Goal: Answer question/provide support

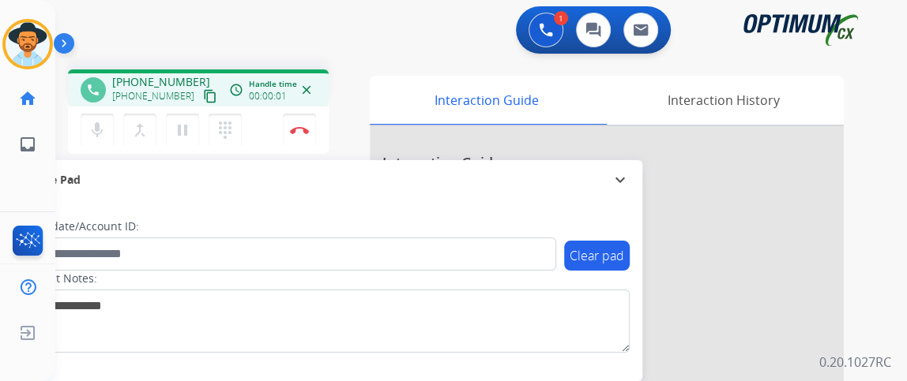
click at [203, 101] on mat-icon "content_copy" at bounding box center [210, 96] width 14 height 14
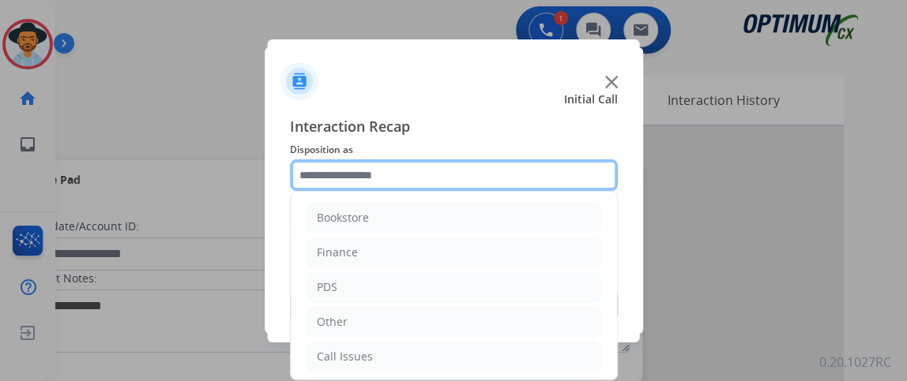
click at [490, 180] on input "text" at bounding box center [454, 176] width 328 height 32
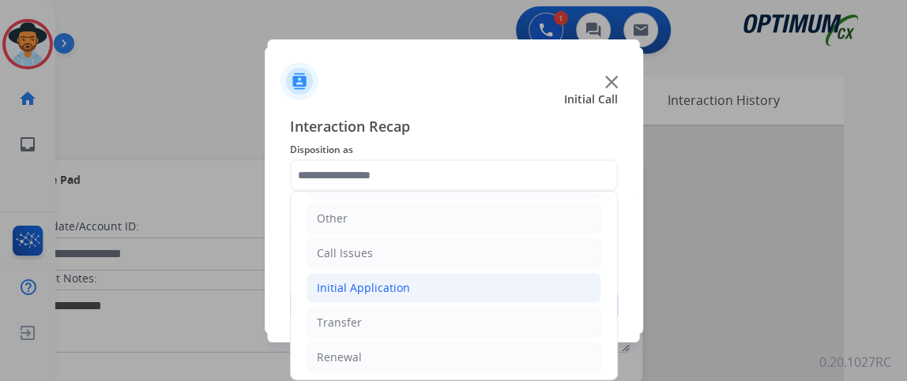
click at [531, 284] on li "Initial Application" at bounding box center [453, 288] width 295 height 30
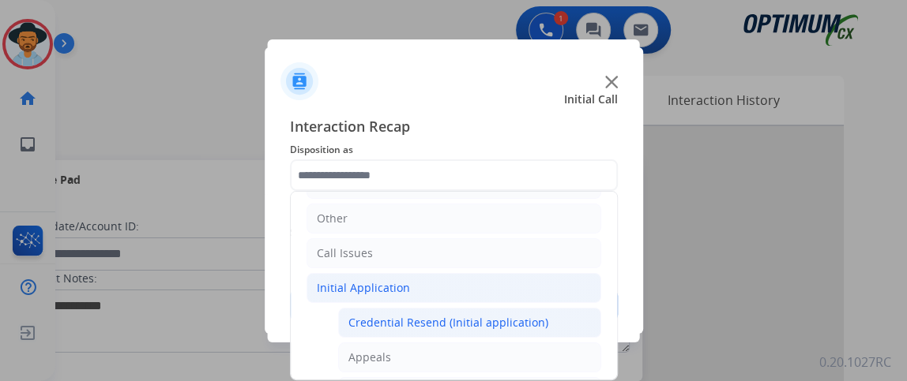
click at [527, 308] on li "Credential Resend (Initial application)" at bounding box center [469, 323] width 263 height 30
type input "**********"
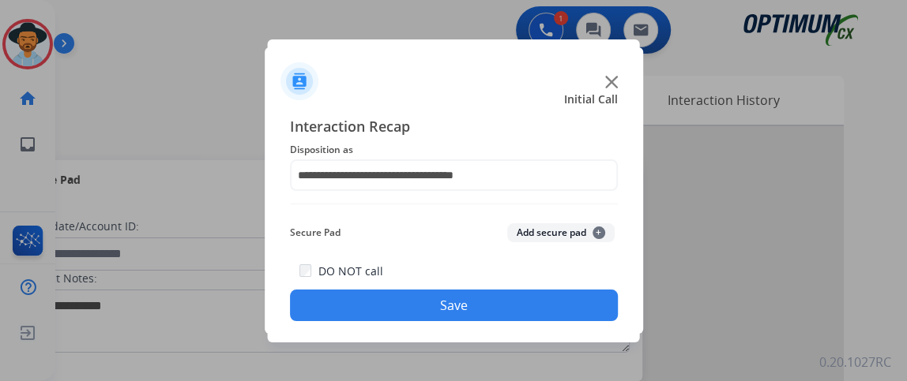
click at [527, 305] on button "Save" at bounding box center [454, 306] width 328 height 32
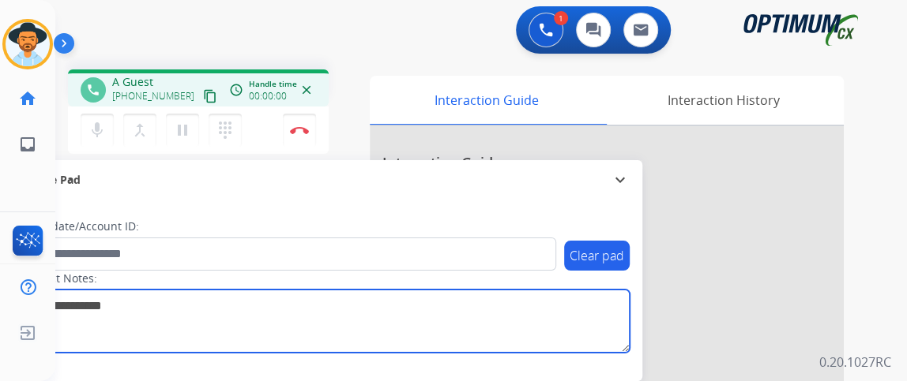
click at [527, 305] on textarea at bounding box center [325, 321] width 610 height 63
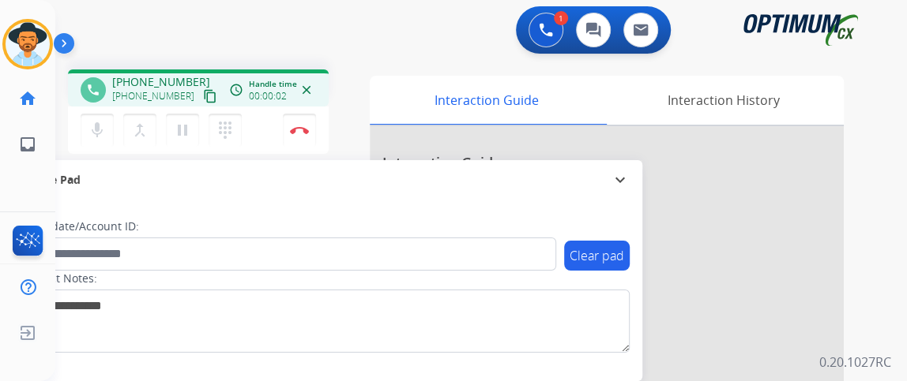
click at [201, 89] on button "content_copy" at bounding box center [210, 96] width 19 height 19
click at [100, 124] on mat-icon "mic" at bounding box center [97, 130] width 19 height 19
click at [100, 127] on mat-icon "mic_off" at bounding box center [97, 130] width 19 height 19
click at [107, 121] on button "mic Mute" at bounding box center [97, 130] width 33 height 33
click at [107, 121] on button "mic_off Mute" at bounding box center [97, 130] width 33 height 33
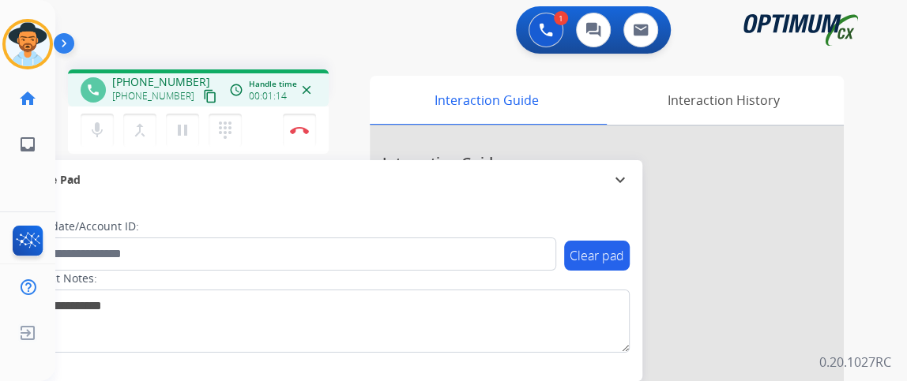
click at [203, 101] on mat-icon "content_copy" at bounding box center [210, 96] width 14 height 14
click at [101, 130] on mat-icon "mic" at bounding box center [97, 130] width 19 height 19
click at [101, 130] on mat-icon "mic_off" at bounding box center [97, 130] width 19 height 19
click at [299, 128] on img at bounding box center [299, 130] width 19 height 8
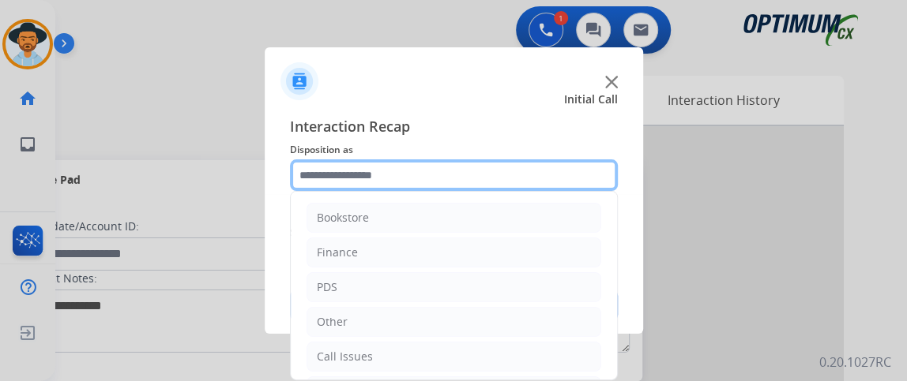
click at [446, 179] on input "text" at bounding box center [454, 176] width 328 height 32
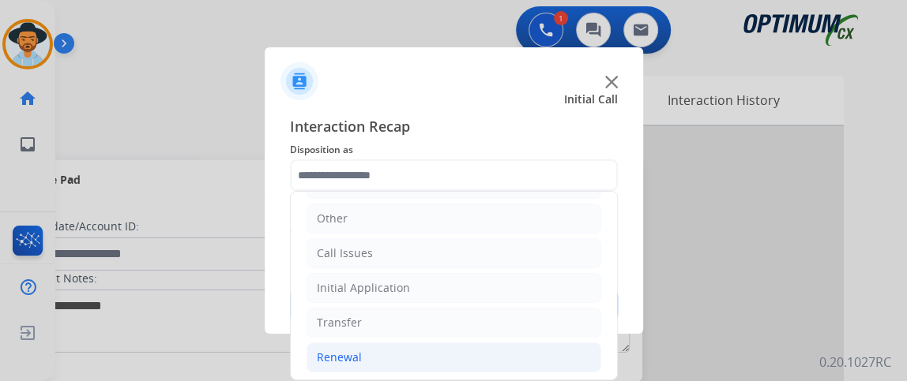
click at [502, 357] on li "Renewal" at bounding box center [453, 358] width 295 height 30
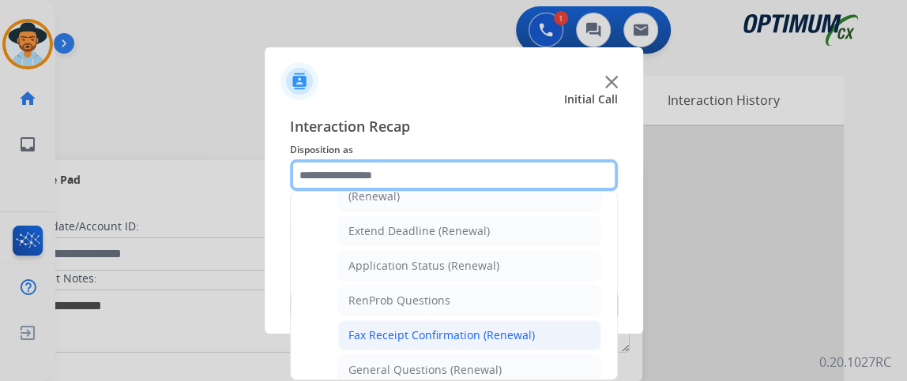
scroll to position [317, 0]
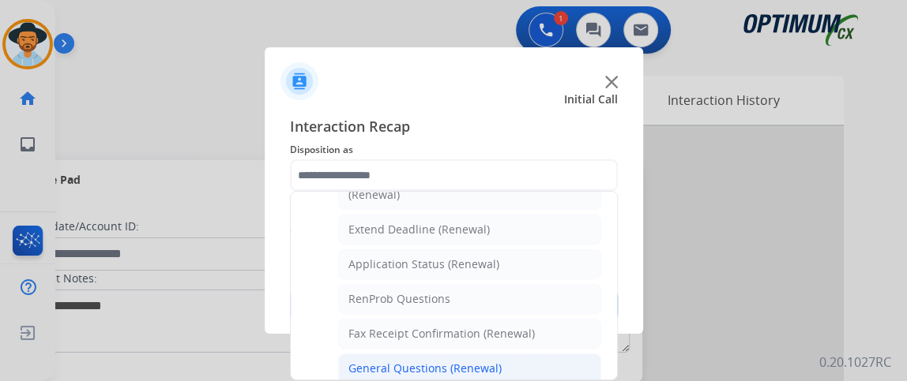
click at [528, 363] on li "General Questions (Renewal)" at bounding box center [469, 369] width 263 height 30
type input "**********"
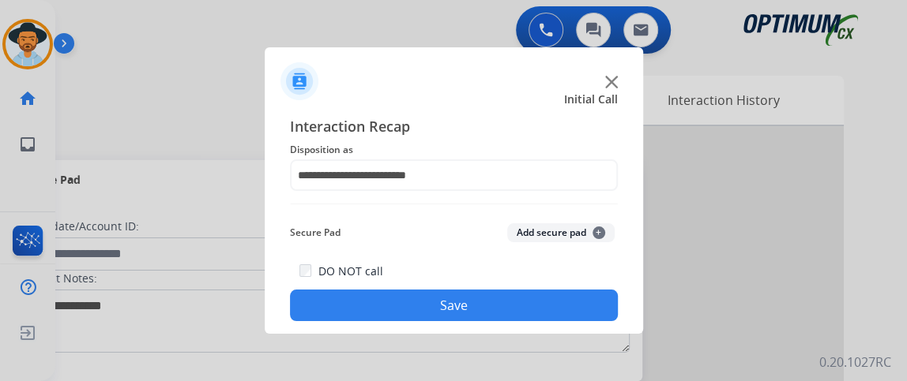
click at [521, 321] on div "**********" at bounding box center [454, 218] width 378 height 231
click at [510, 305] on button "Save" at bounding box center [454, 306] width 328 height 32
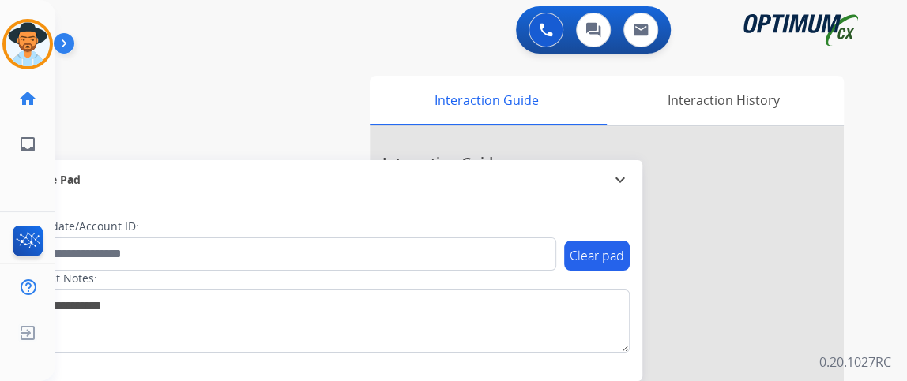
click at [0, 190] on div "Gilce AfterCallWork Edit Avatar Agent: Gilce Routing Profile: NH_Bilingual home…" at bounding box center [27, 190] width 55 height 381
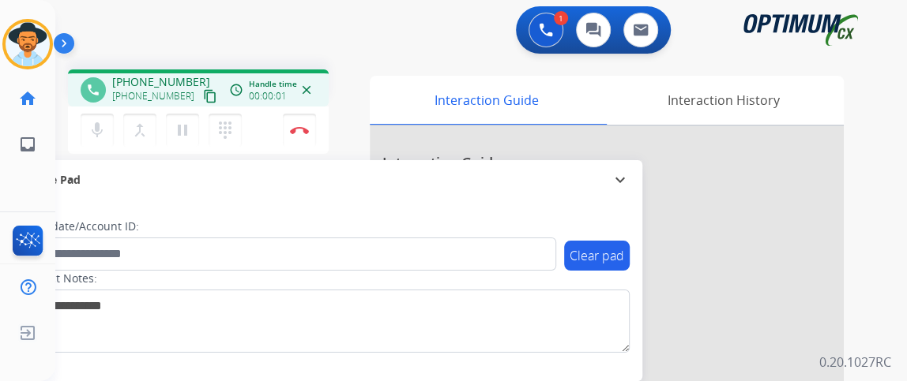
click at [203, 96] on mat-icon "content_copy" at bounding box center [210, 96] width 14 height 14
click at [102, 131] on mat-icon "mic" at bounding box center [97, 130] width 19 height 19
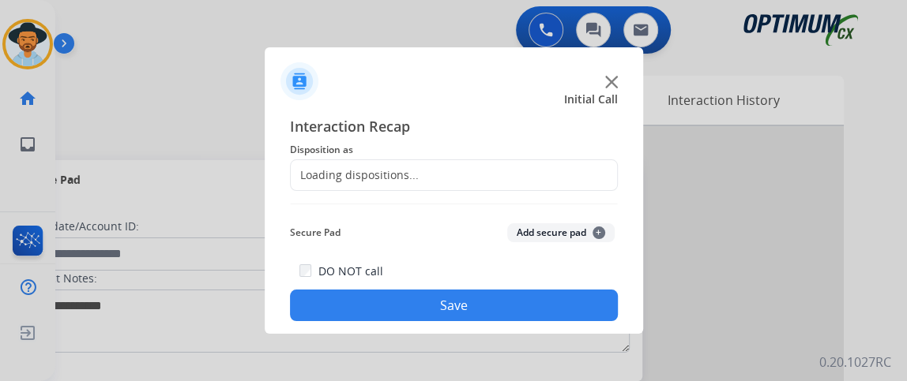
click at [299, 133] on span "Interaction Recap" at bounding box center [454, 127] width 328 height 25
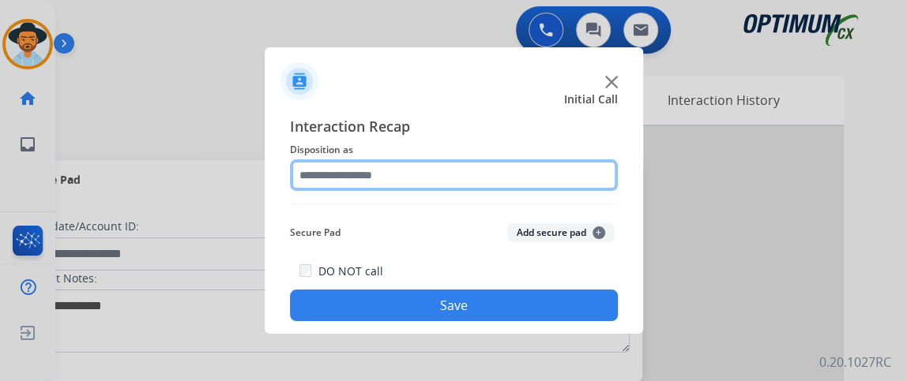
click at [343, 161] on input "text" at bounding box center [454, 176] width 328 height 32
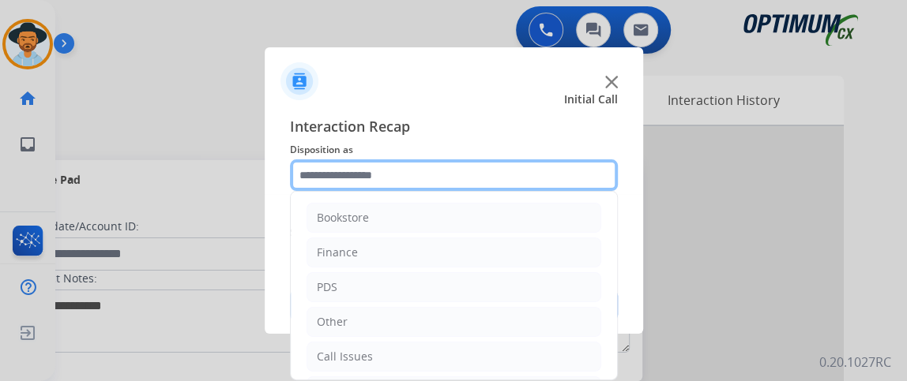
scroll to position [103, 0]
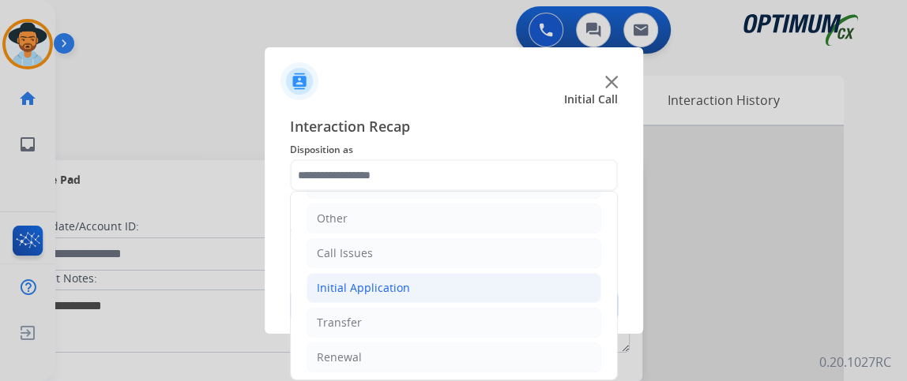
click at [522, 277] on li "Initial Application" at bounding box center [453, 288] width 295 height 30
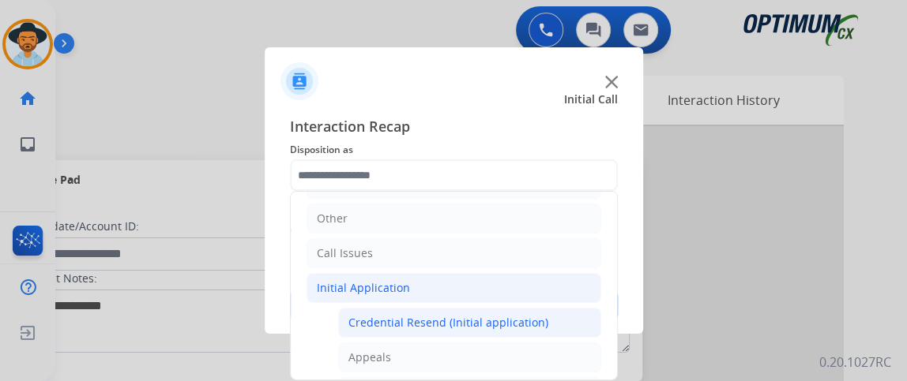
click at [513, 317] on div "Credential Resend (Initial application)" at bounding box center [448, 323] width 200 height 16
type input "**********"
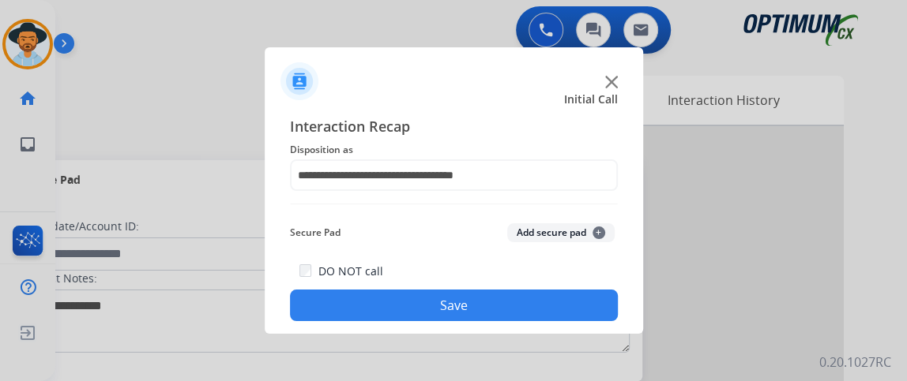
click at [513, 317] on button "Save" at bounding box center [454, 306] width 328 height 32
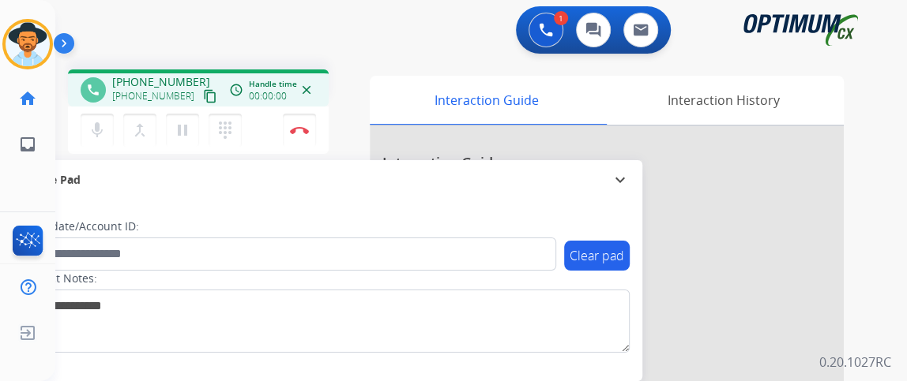
click at [203, 100] on mat-icon "content_copy" at bounding box center [210, 96] width 14 height 14
click at [103, 127] on mat-icon "mic" at bounding box center [97, 130] width 19 height 19
click at [104, 127] on mat-icon "mic_off" at bounding box center [97, 130] width 19 height 19
click at [95, 132] on mat-icon "mic" at bounding box center [97, 130] width 19 height 19
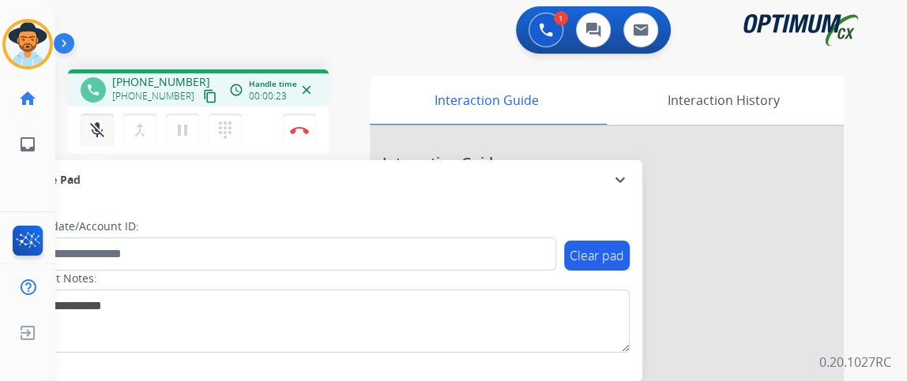
click at [96, 128] on mat-icon "mic_off" at bounding box center [97, 130] width 19 height 19
click at [95, 128] on mat-icon "mic_off" at bounding box center [97, 130] width 19 height 19
click at [95, 128] on mat-icon "mic" at bounding box center [97, 130] width 19 height 19
click at [113, 127] on div "mic_off Mute merge_type Bridge pause Hold dialpad Dialpad" at bounding box center [166, 130] width 171 height 33
click at [114, 127] on div "mic_off Mute merge_type Bridge pause Hold dialpad Dialpad" at bounding box center [166, 130] width 171 height 33
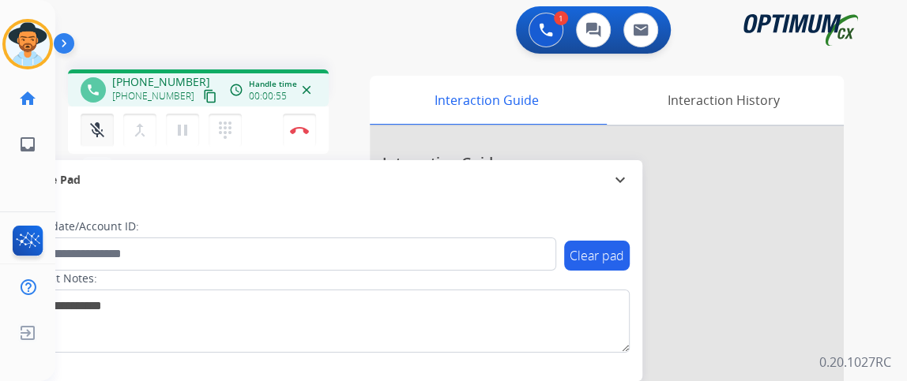
click at [102, 130] on mat-icon "mic_off" at bounding box center [97, 130] width 19 height 19
click at [102, 131] on mat-icon "mic" at bounding box center [97, 130] width 19 height 19
click at [103, 121] on mat-icon "mic_off" at bounding box center [97, 130] width 19 height 19
click at [86, 123] on button "mic Mute" at bounding box center [97, 130] width 33 height 33
click at [105, 126] on mat-icon "mic_off" at bounding box center [97, 130] width 19 height 19
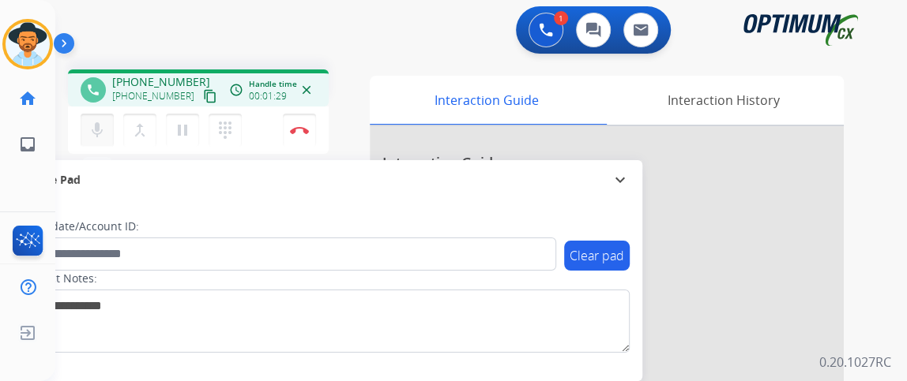
click at [107, 125] on button "mic Mute" at bounding box center [97, 130] width 33 height 33
click at [105, 136] on mat-icon "mic_off" at bounding box center [97, 130] width 19 height 19
click at [96, 134] on mat-icon "mic" at bounding box center [97, 130] width 19 height 19
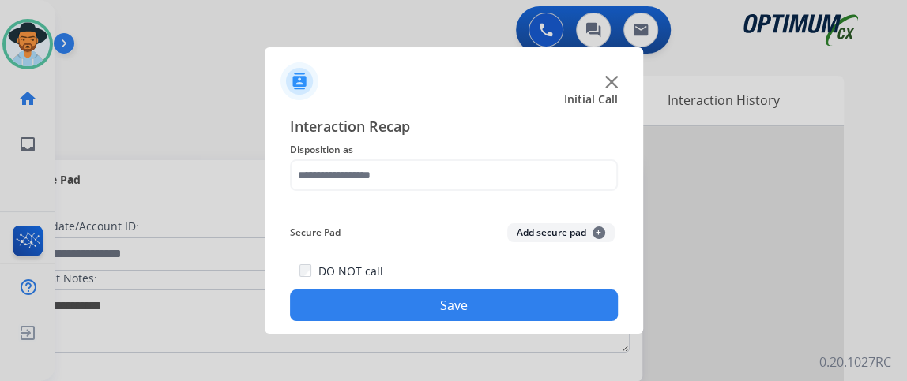
click at [408, 194] on div "Interaction Recap Disposition as Secure Pad Add secure pad + DO NOT call Save" at bounding box center [454, 218] width 328 height 206
click at [389, 155] on span "Disposition as" at bounding box center [454, 150] width 328 height 19
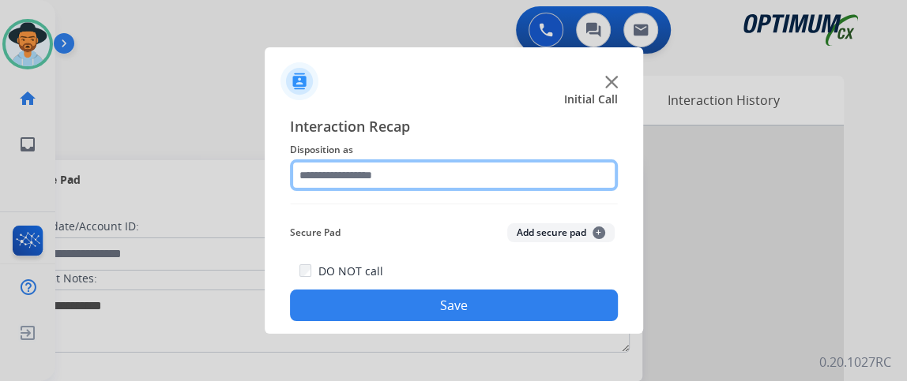
click at [563, 171] on input "text" at bounding box center [454, 176] width 328 height 32
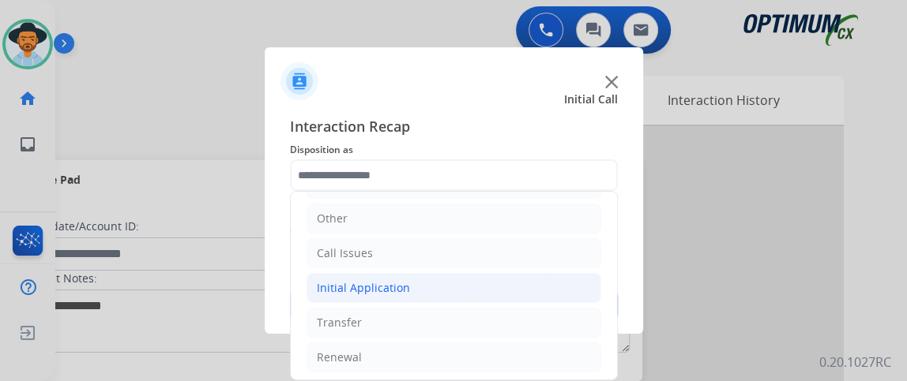
click at [490, 297] on li "Initial Application" at bounding box center [453, 288] width 295 height 30
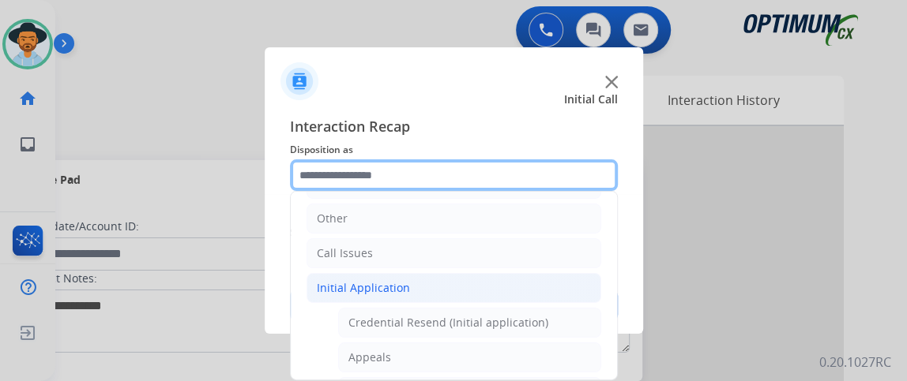
scroll to position [360, 0]
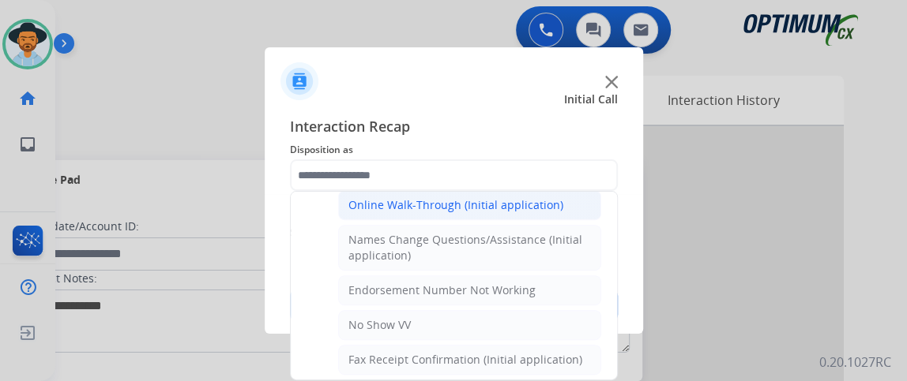
click at [554, 211] on li "Online Walk-Through (Initial application)" at bounding box center [469, 205] width 263 height 30
type input "**********"
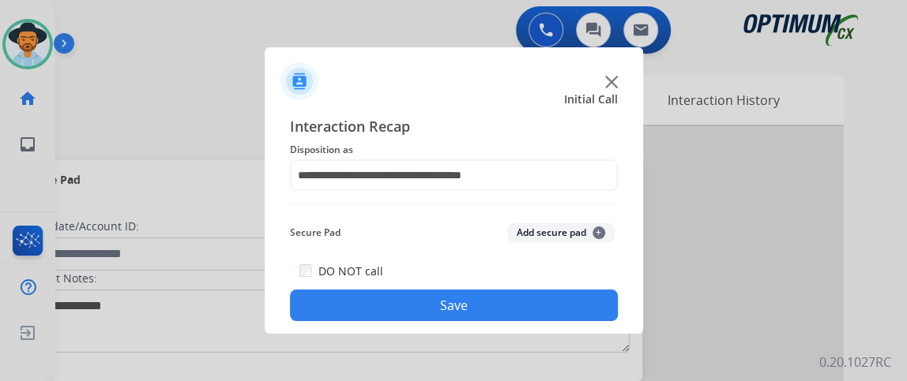
click at [536, 301] on button "Save" at bounding box center [454, 306] width 328 height 32
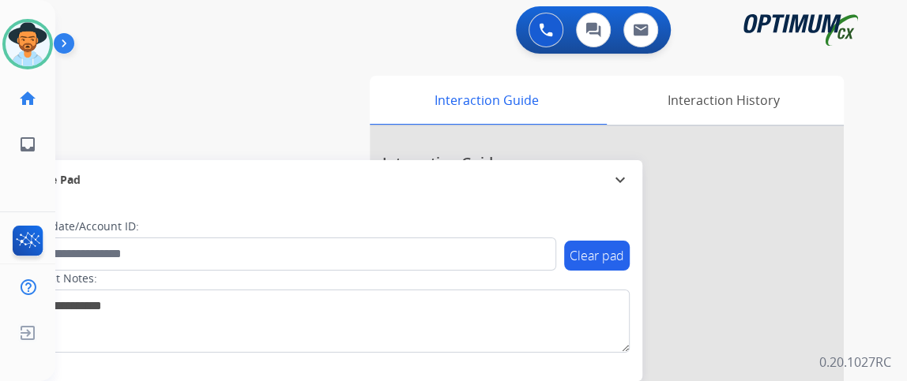
click at [896, 160] on div "0 Voice Interactions 0 Chat Interactions 0 Email Interactions swap_horiz Break …" at bounding box center [480, 190] width 851 height 381
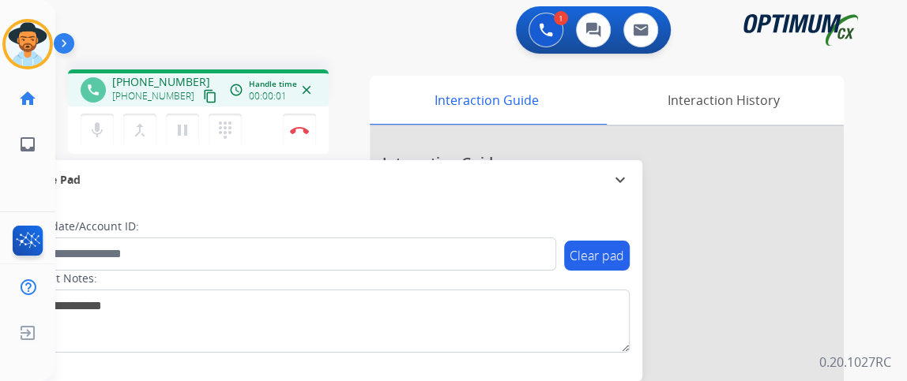
click at [203, 98] on mat-icon "content_copy" at bounding box center [210, 96] width 14 height 14
click at [203, 96] on mat-icon "content_copy" at bounding box center [210, 96] width 14 height 14
click at [102, 121] on mat-icon "mic" at bounding box center [97, 130] width 19 height 19
click at [102, 130] on mat-icon "mic_off" at bounding box center [97, 130] width 19 height 19
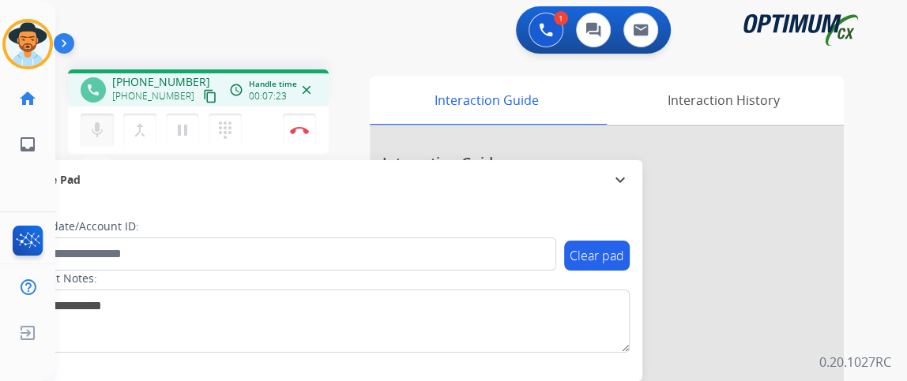
click at [97, 131] on mat-icon "mic" at bounding box center [97, 130] width 19 height 19
click at [97, 131] on mat-icon "mic_off" at bounding box center [97, 130] width 19 height 19
click at [303, 140] on button "Disconnect" at bounding box center [299, 130] width 33 height 33
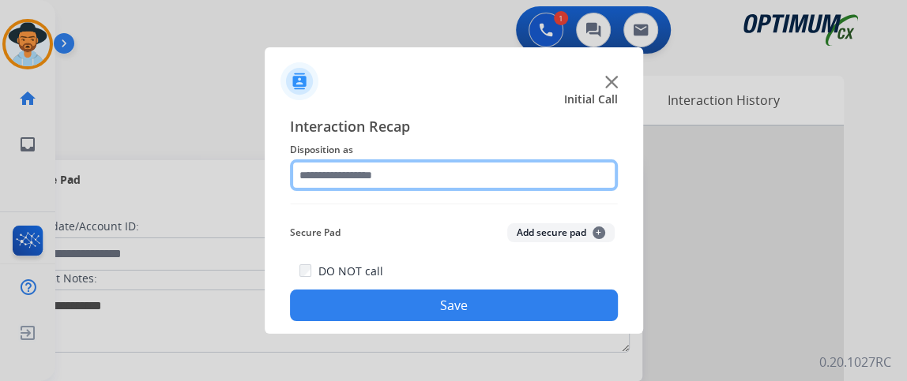
click at [488, 185] on input "text" at bounding box center [454, 176] width 328 height 32
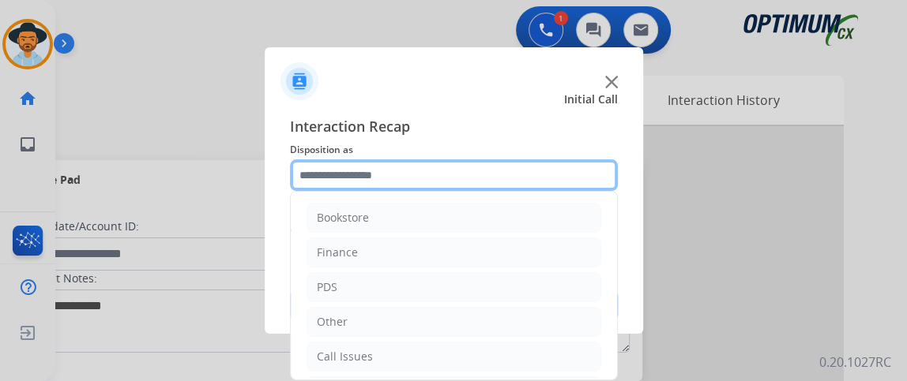
scroll to position [103, 0]
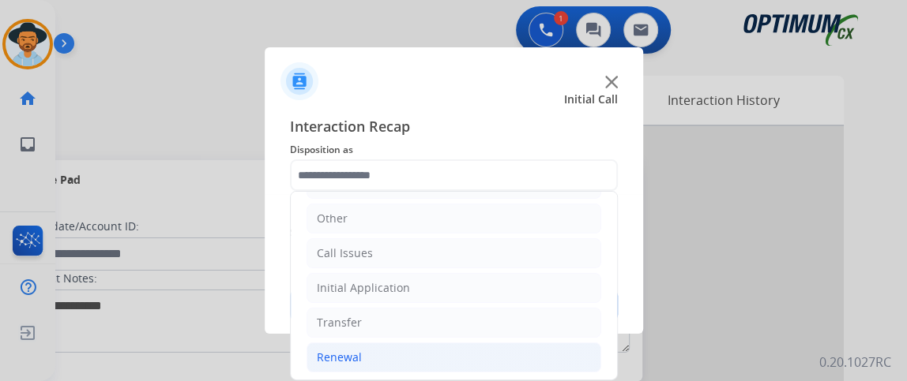
click at [491, 351] on li "Renewal" at bounding box center [453, 358] width 295 height 30
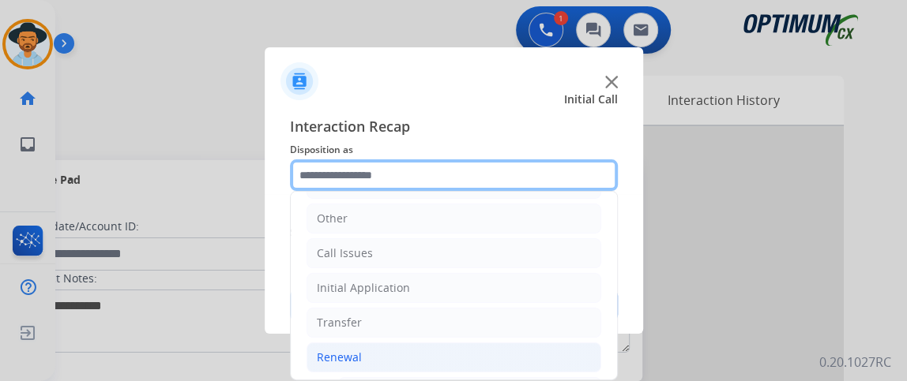
scroll to position [315, 0]
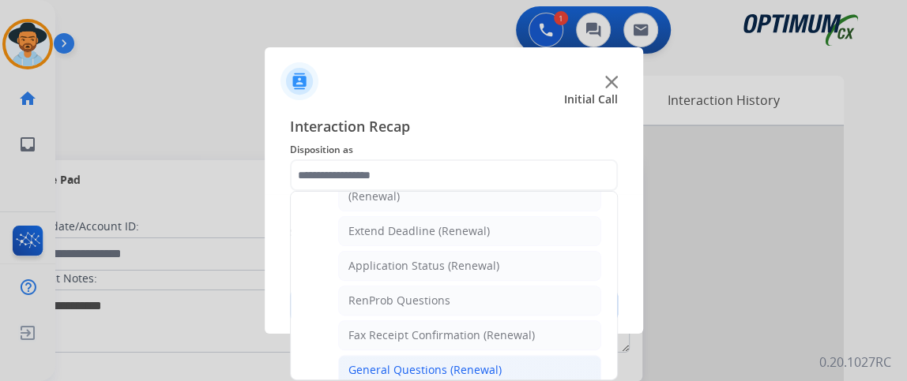
click at [498, 355] on li "General Questions (Renewal)" at bounding box center [469, 370] width 263 height 30
type input "**********"
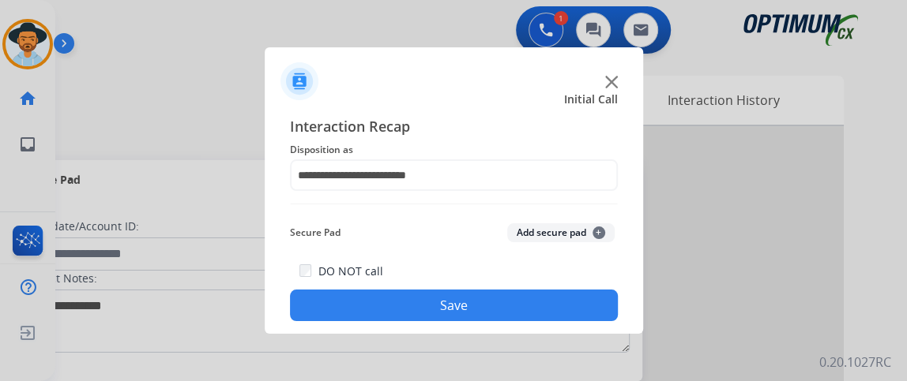
click at [498, 317] on button "Save" at bounding box center [454, 306] width 328 height 32
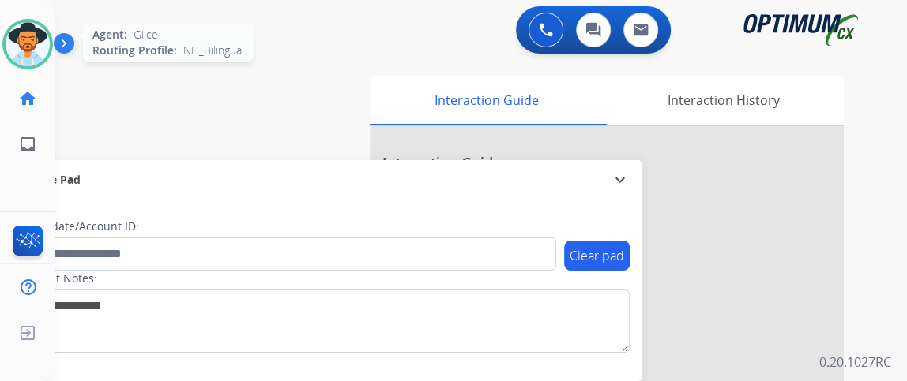
click at [29, 43] on img at bounding box center [28, 44] width 44 height 44
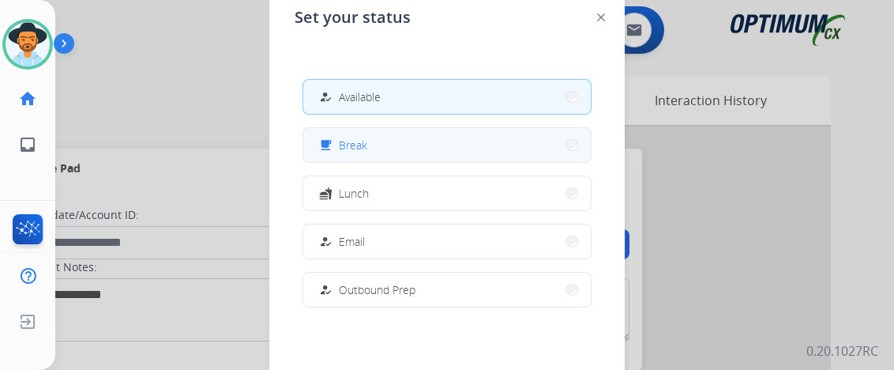
click at [343, 158] on button "free_breakfast Break" at bounding box center [447, 145] width 288 height 34
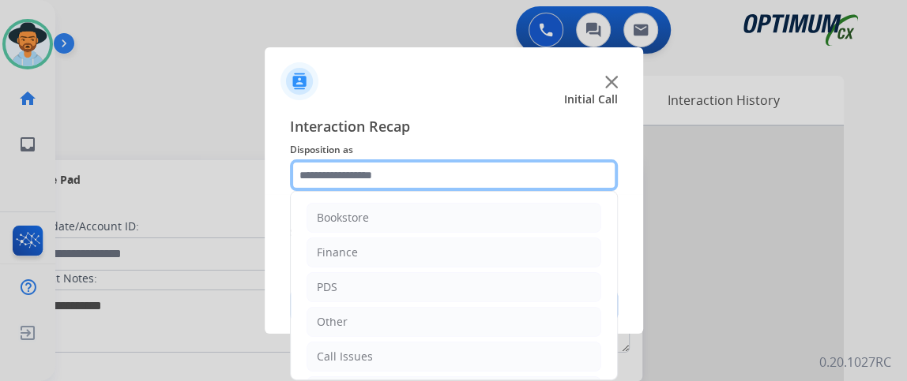
click at [514, 163] on input "text" at bounding box center [454, 176] width 328 height 32
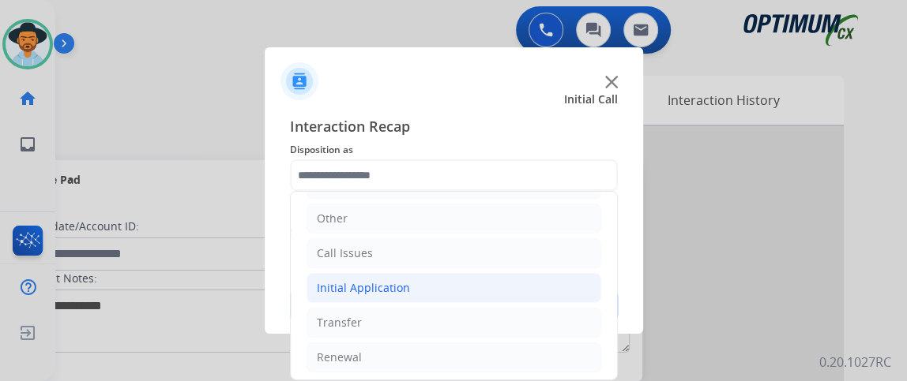
click at [574, 279] on li "Initial Application" at bounding box center [453, 288] width 295 height 30
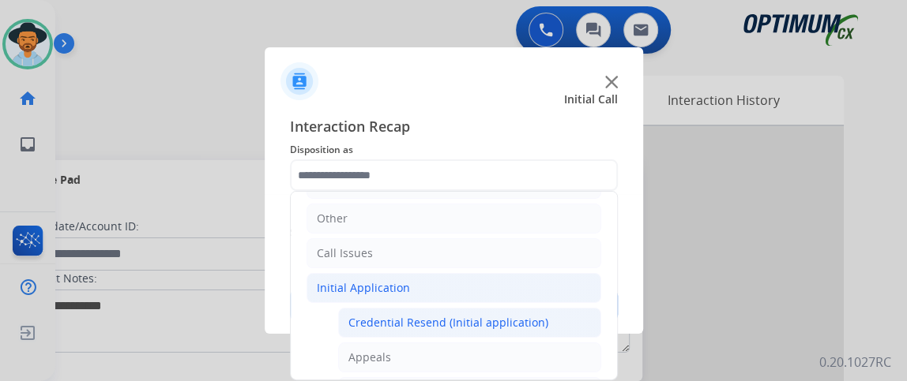
click at [557, 318] on li "Credential Resend (Initial application)" at bounding box center [469, 323] width 263 height 30
type input "**********"
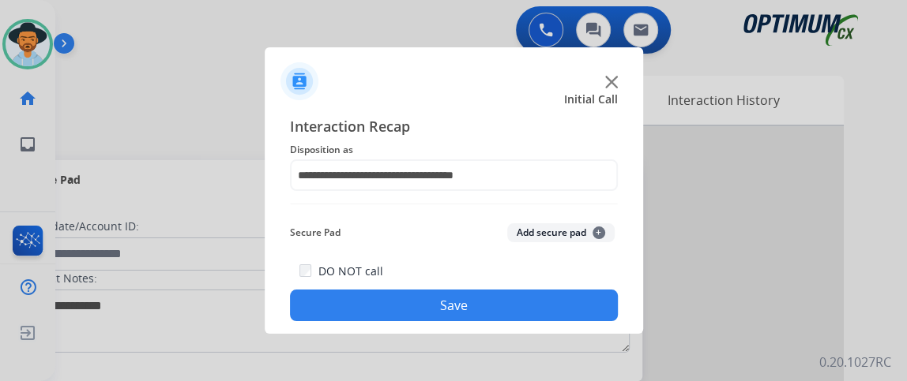
click at [552, 297] on button "Save" at bounding box center [454, 306] width 328 height 32
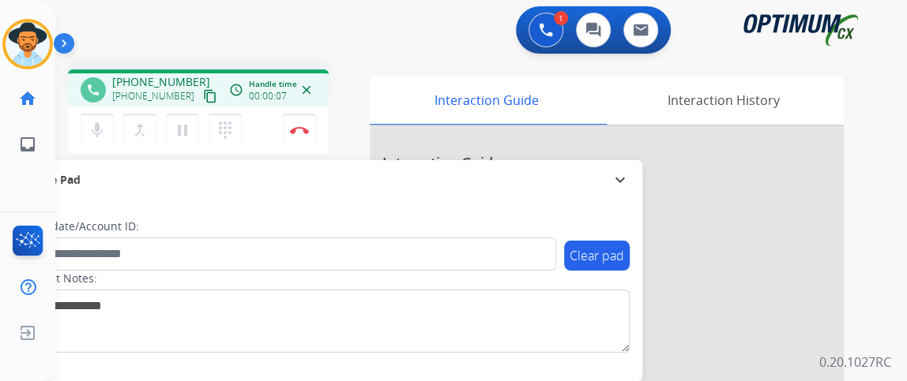
click at [203, 98] on mat-icon "content_copy" at bounding box center [210, 96] width 14 height 14
click at [105, 123] on mat-icon "mic" at bounding box center [97, 130] width 19 height 19
click at [105, 111] on div "mic_off Mute merge_type Bridge pause Hold dialpad Dialpad Disconnect" at bounding box center [198, 130] width 261 height 47
click at [105, 125] on mat-icon "mic_off" at bounding box center [97, 130] width 19 height 19
click at [107, 132] on button "mic Mute" at bounding box center [97, 130] width 33 height 33
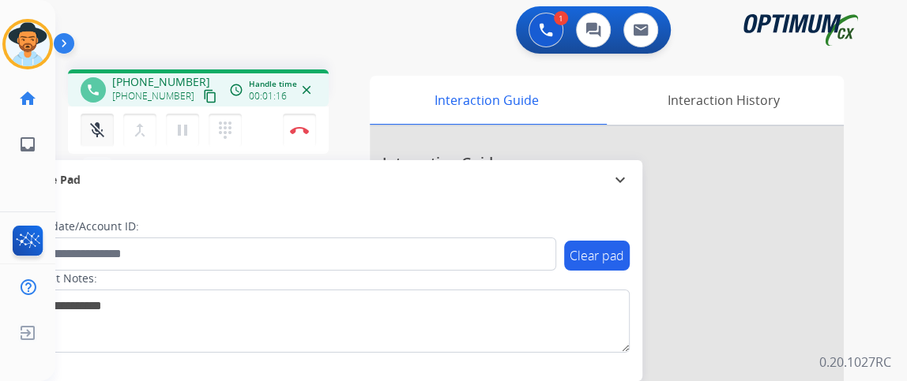
click at [105, 130] on mat-icon "mic_off" at bounding box center [97, 130] width 19 height 19
click at [102, 127] on mat-icon "mic_off" at bounding box center [97, 130] width 19 height 19
click at [295, 126] on img at bounding box center [299, 130] width 19 height 8
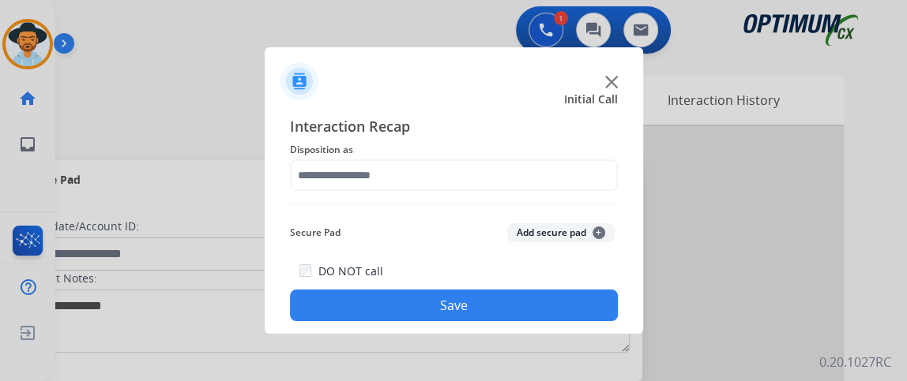
click at [461, 153] on span "Disposition as" at bounding box center [454, 150] width 328 height 19
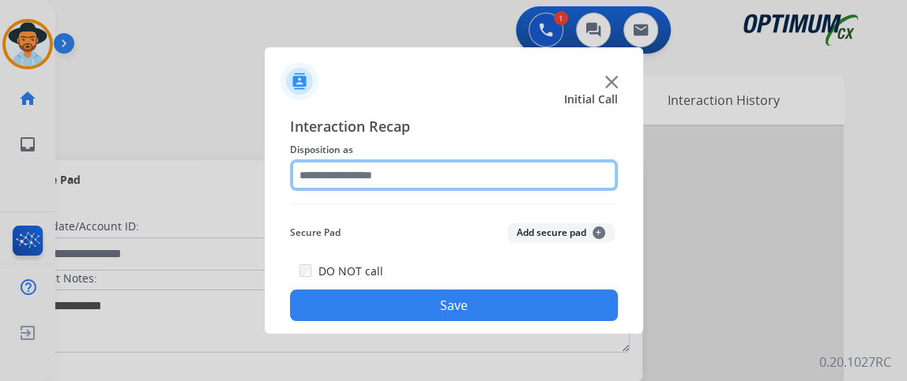
click at [466, 168] on input "text" at bounding box center [454, 176] width 328 height 32
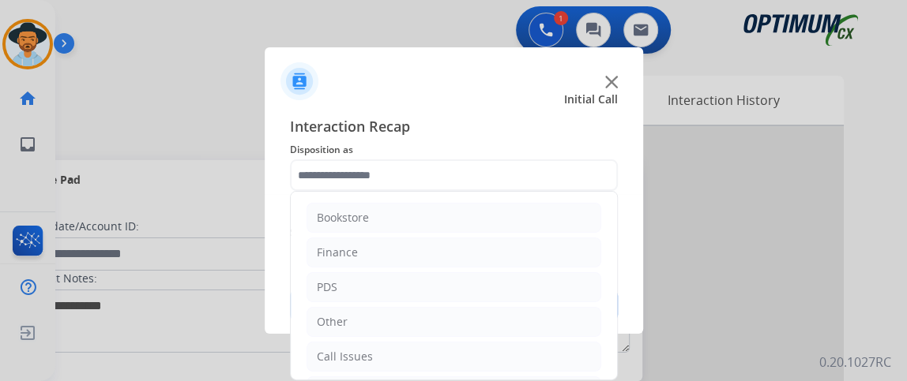
click at [616, 220] on div "Bookstore Finance PDS Other Call Issues Initial Application Transfer Renewal" at bounding box center [454, 286] width 328 height 190
drag, startPoint x: 616, startPoint y: 220, endPoint x: 626, endPoint y: 321, distance: 102.4
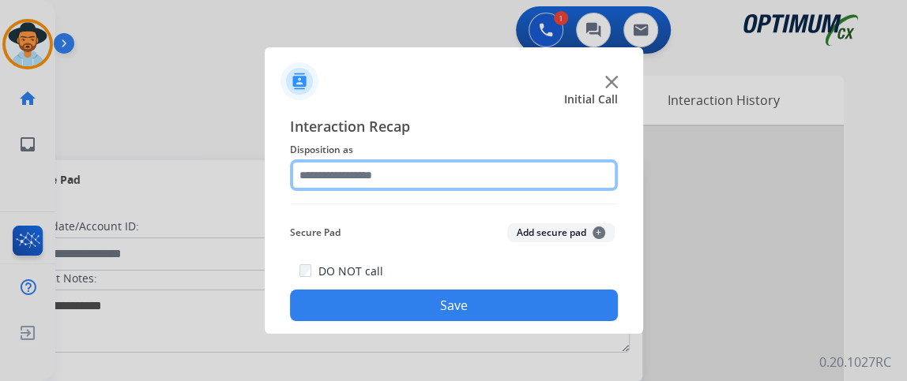
click at [535, 161] on input "text" at bounding box center [454, 176] width 328 height 32
click at [535, 160] on input "text" at bounding box center [454, 176] width 328 height 32
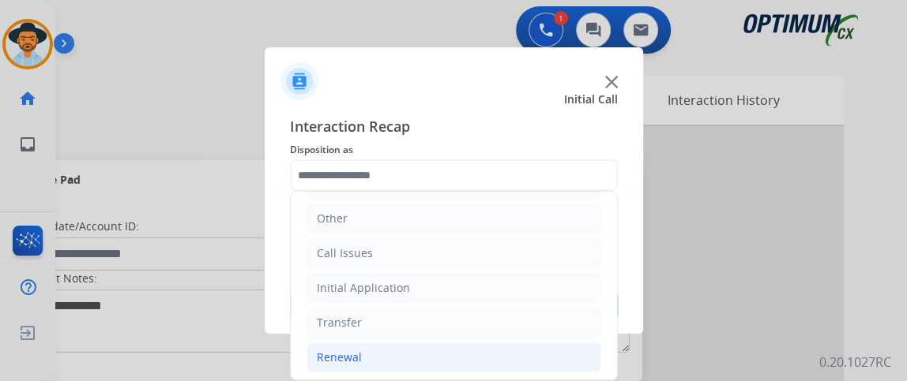
click at [538, 343] on li "Renewal" at bounding box center [453, 358] width 295 height 30
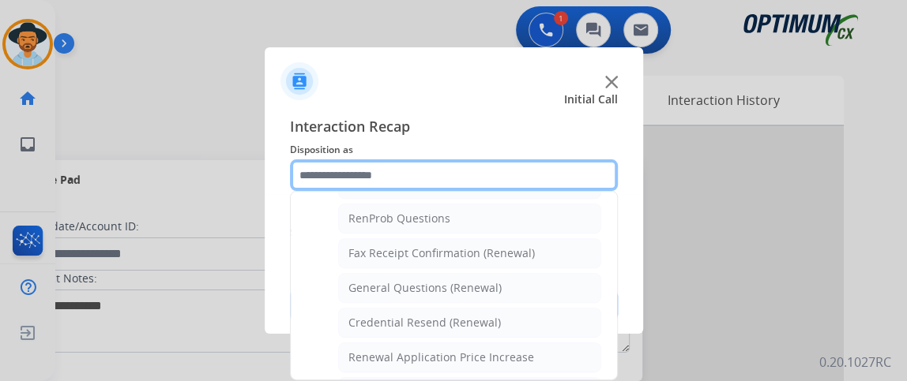
scroll to position [393, 0]
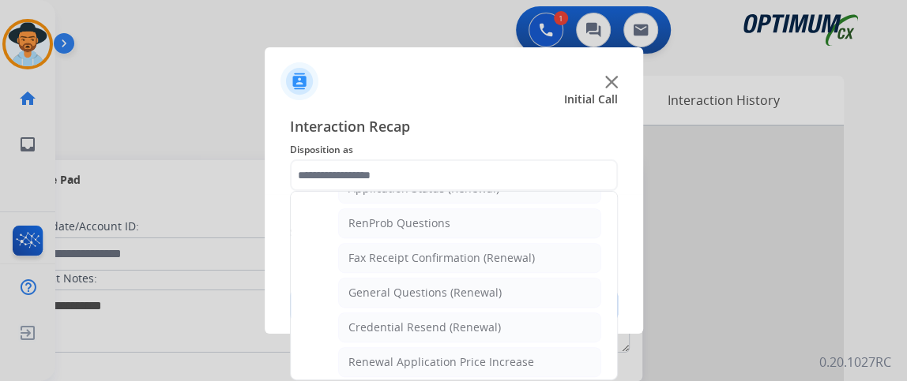
click at [577, 304] on ul "Names Change Questions/Assistance (Renewal) Extend Deadline (Renewal) Applicati…" at bounding box center [453, 337] width 295 height 498
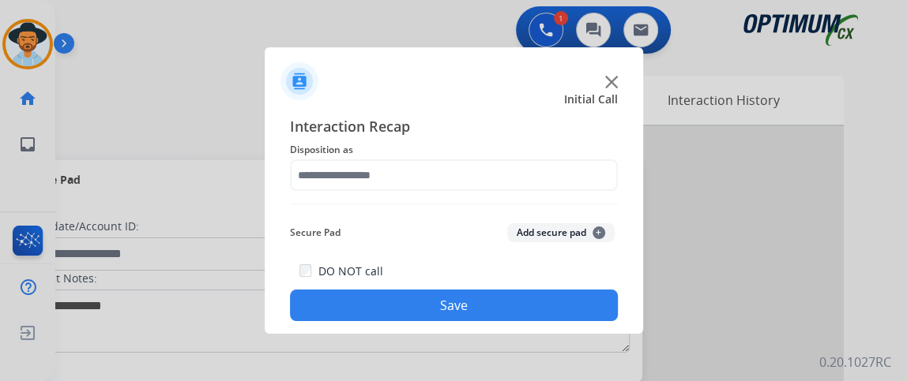
click at [498, 194] on div "Interaction Recap Disposition as Secure Pad Add secure pad + DO NOT call Save" at bounding box center [454, 218] width 328 height 206
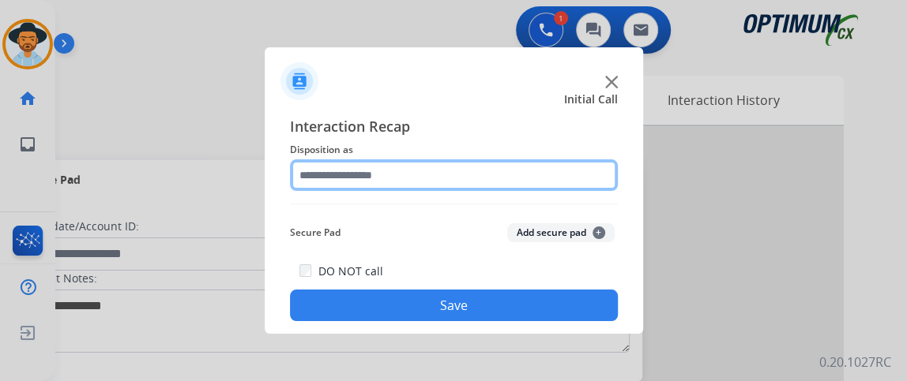
click at [498, 183] on input "text" at bounding box center [454, 176] width 328 height 32
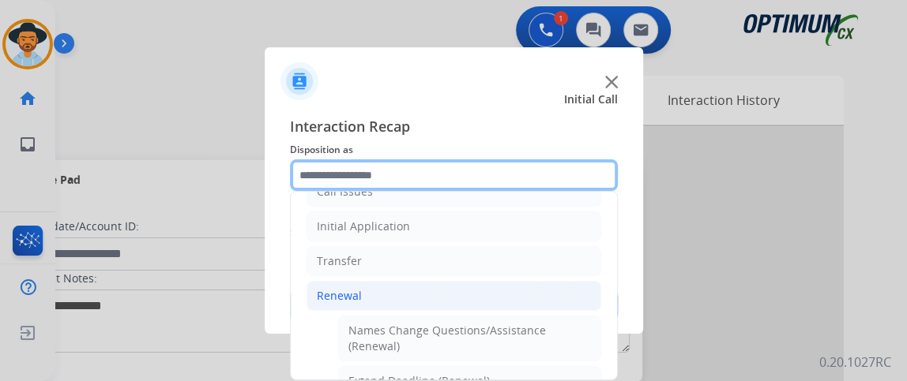
scroll to position [296, 0]
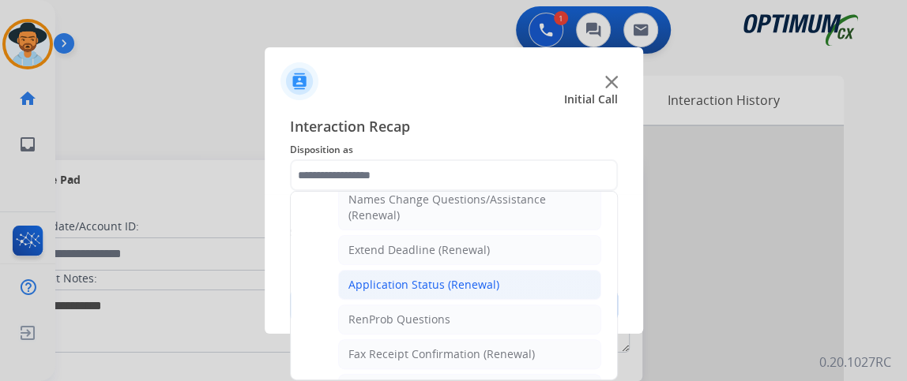
click at [550, 293] on li "Application Status (Renewal)" at bounding box center [469, 285] width 263 height 30
type input "**********"
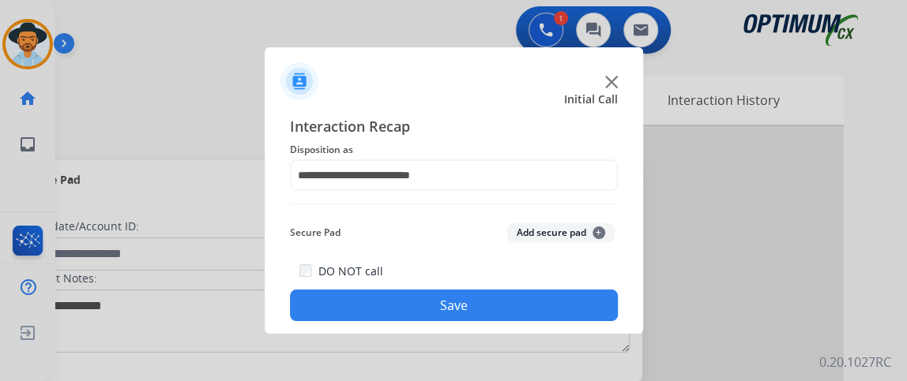
click at [539, 305] on button "Save" at bounding box center [454, 306] width 328 height 32
